Goal: Browse casually: Explore the website without a specific task or goal

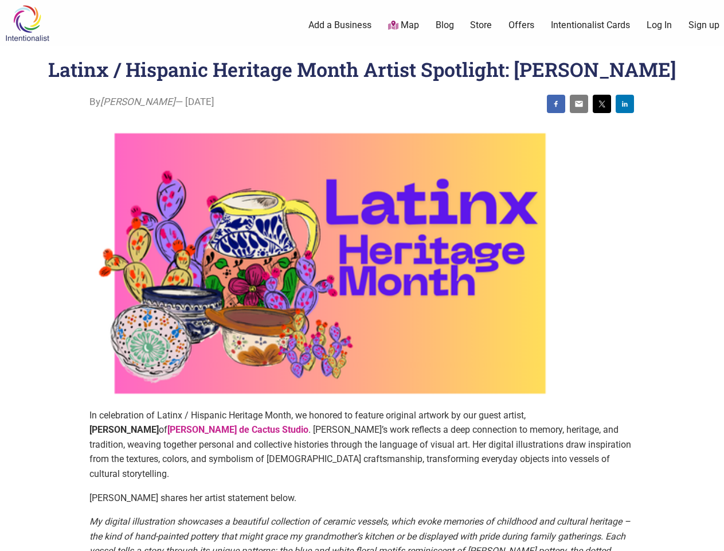
click at [362, 275] on img at bounding box center [330, 263] width 482 height 289
click at [556, 104] on img at bounding box center [556, 103] width 9 height 9
click at [579, 104] on img at bounding box center [579, 103] width 9 height 9
click at [602, 104] on img at bounding box center [602, 103] width 9 height 9
click at [625, 104] on img at bounding box center [625, 103] width 9 height 9
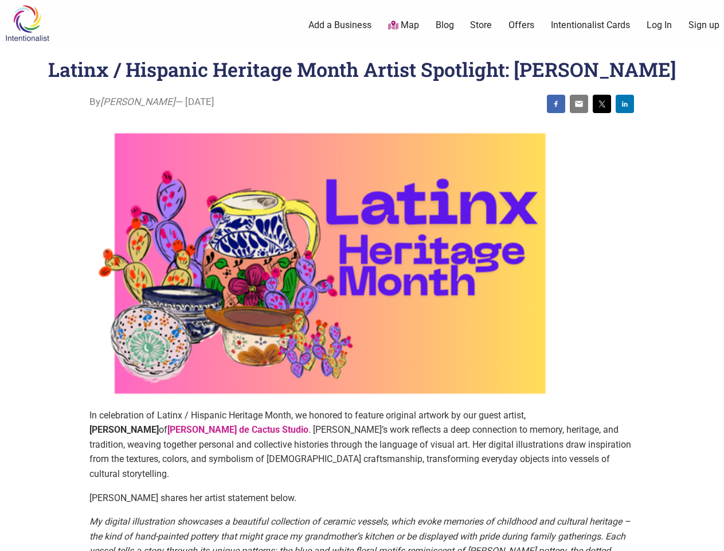
click at [711, 537] on icon at bounding box center [711, 536] width 13 height 14
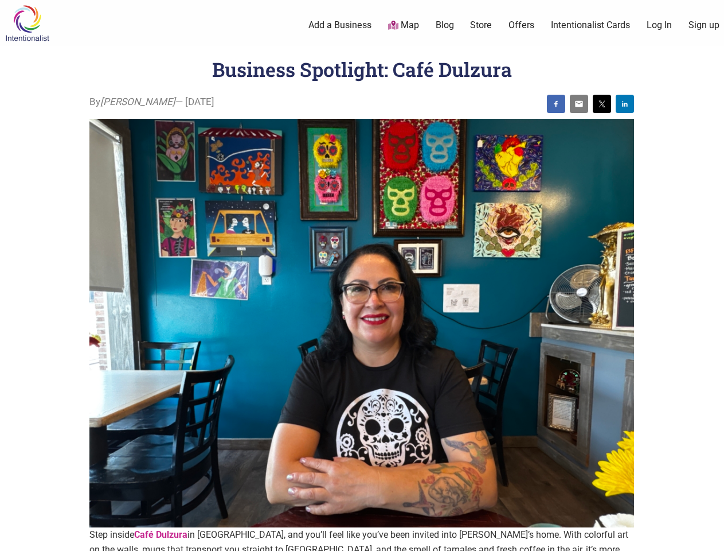
click at [362, 275] on img at bounding box center [361, 323] width 545 height 409
click at [556, 104] on img at bounding box center [556, 103] width 9 height 9
click at [579, 104] on img at bounding box center [579, 103] width 9 height 9
click at [602, 104] on img at bounding box center [602, 103] width 9 height 9
click at [625, 104] on img at bounding box center [625, 103] width 9 height 9
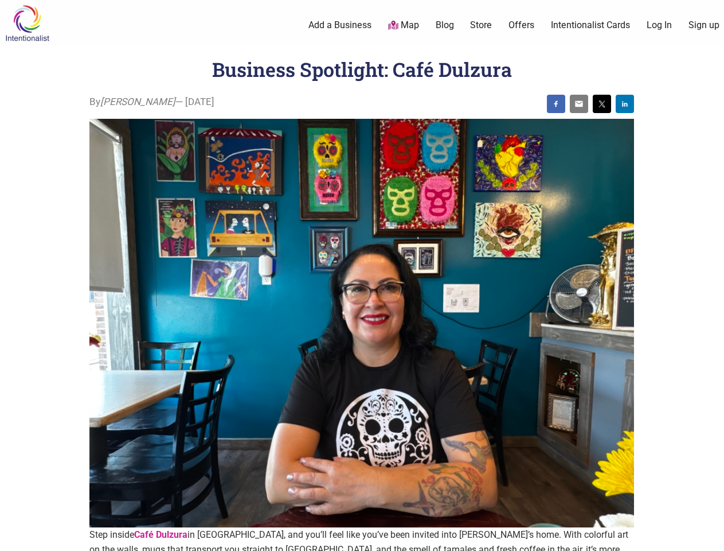
click at [711, 537] on icon at bounding box center [711, 536] width 13 height 14
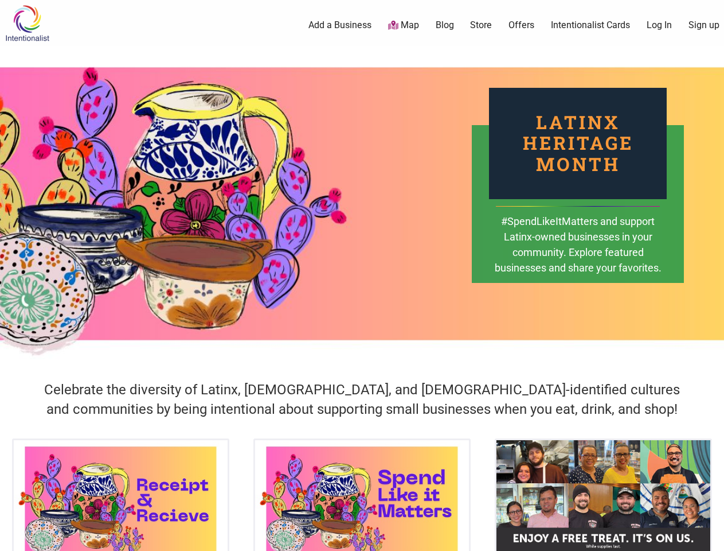
click at [362, 275] on div "Latinx Heritage Month #SpendLikeItMatters and support Latinx-owned businesses i…" at bounding box center [362, 203] width 724 height 315
click at [711, 537] on icon at bounding box center [711, 536] width 13 height 14
